Goal: Task Accomplishment & Management: Manage account settings

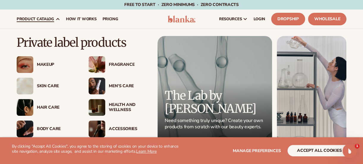
click at [43, 21] on span "product catalog" at bounding box center [35, 19] width 37 height 5
click at [49, 84] on div "Skin Care" at bounding box center [57, 86] width 40 height 5
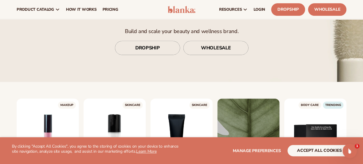
scroll to position [92, 0]
click at [264, 15] on link "LOGIN" at bounding box center [260, 9] width 18 height 19
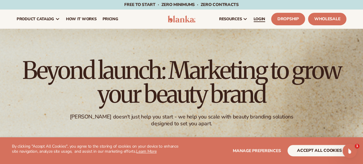
click at [261, 17] on span "LOGIN" at bounding box center [260, 19] width 12 height 5
